Goal: Information Seeking & Learning: Learn about a topic

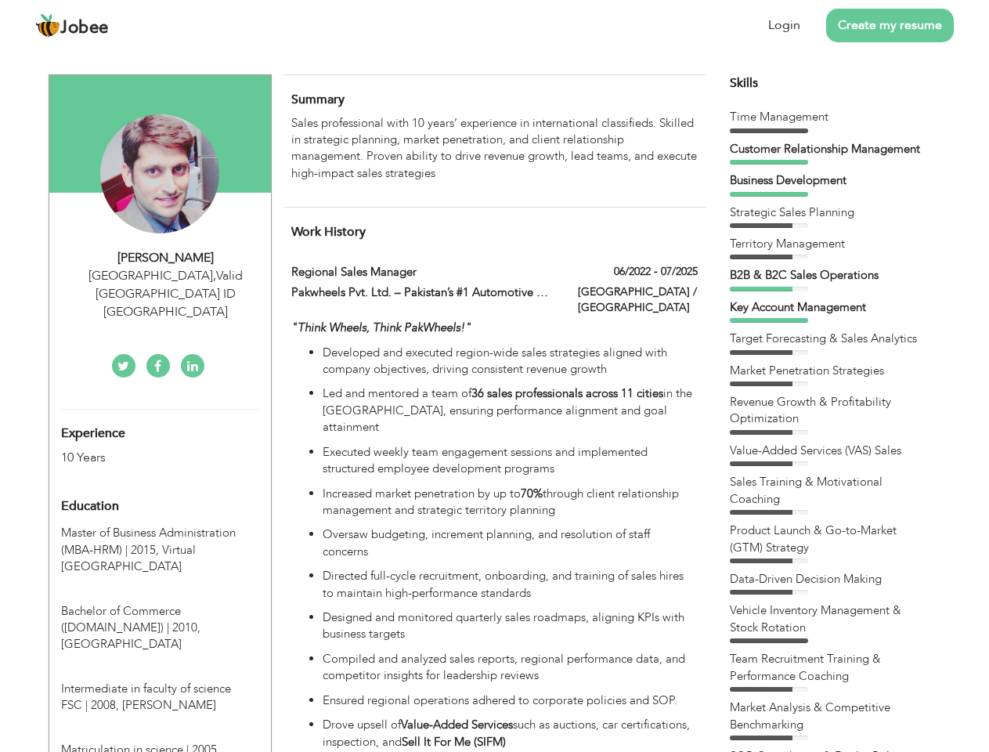
click at [160, 275] on div "[GEOGRAPHIC_DATA] , Valid [GEOGRAPHIC_DATA] ID [GEOGRAPHIC_DATA]" at bounding box center [166, 294] width 210 height 54
click at [166, 258] on div "[PERSON_NAME]" at bounding box center [166, 258] width 210 height 18
click at [166, 276] on div "[GEOGRAPHIC_DATA] , Valid [GEOGRAPHIC_DATA] ID [GEOGRAPHIC_DATA]" at bounding box center [166, 294] width 210 height 54
click at [160, 409] on div "Experience 10 Years" at bounding box center [141, 437] width 185 height 56
click at [142, 449] on div "10 Years" at bounding box center [141, 458] width 161 height 18
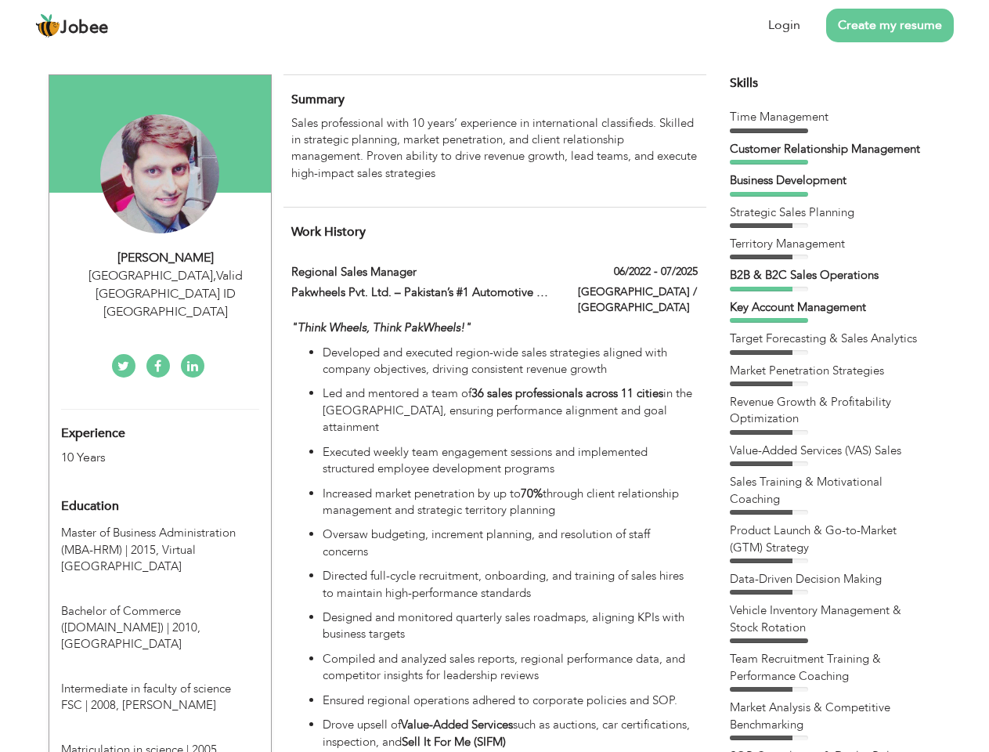
click at [160, 490] on div "Education" at bounding box center [141, 505] width 185 height 31
click at [160, 525] on span "Master of Business Administration (MBA-HRM) | 2015," at bounding box center [148, 541] width 175 height 32
click at [160, 603] on span "Bachelor of Commerce ([DOMAIN_NAME]) | 2010," at bounding box center [130, 619] width 139 height 32
click at [160, 680] on span "Intermediate in faculty of science FSC | 2008," at bounding box center [146, 696] width 170 height 32
click at [160, 741] on span "Matriculation in science | 2005," at bounding box center [140, 749] width 159 height 16
